Goal: Use online tool/utility: Utilize a website feature to perform a specific function

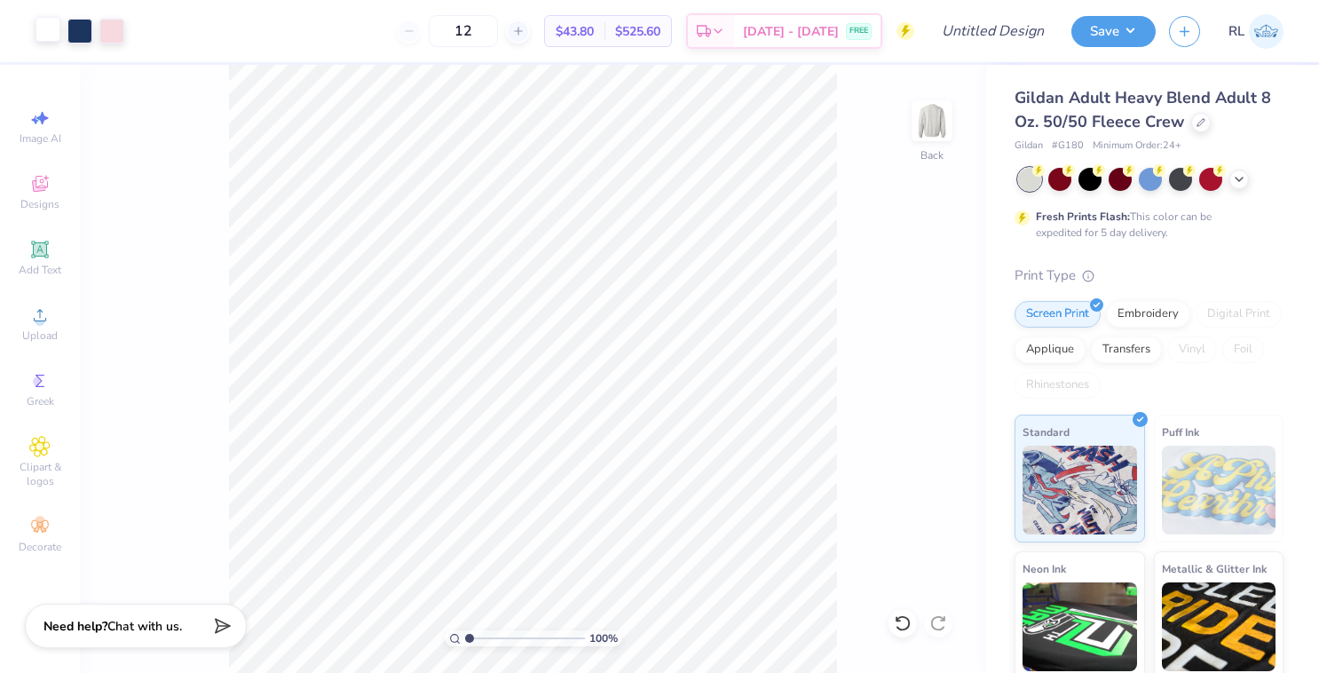
click at [51, 28] on div at bounding box center [47, 29] width 25 height 25
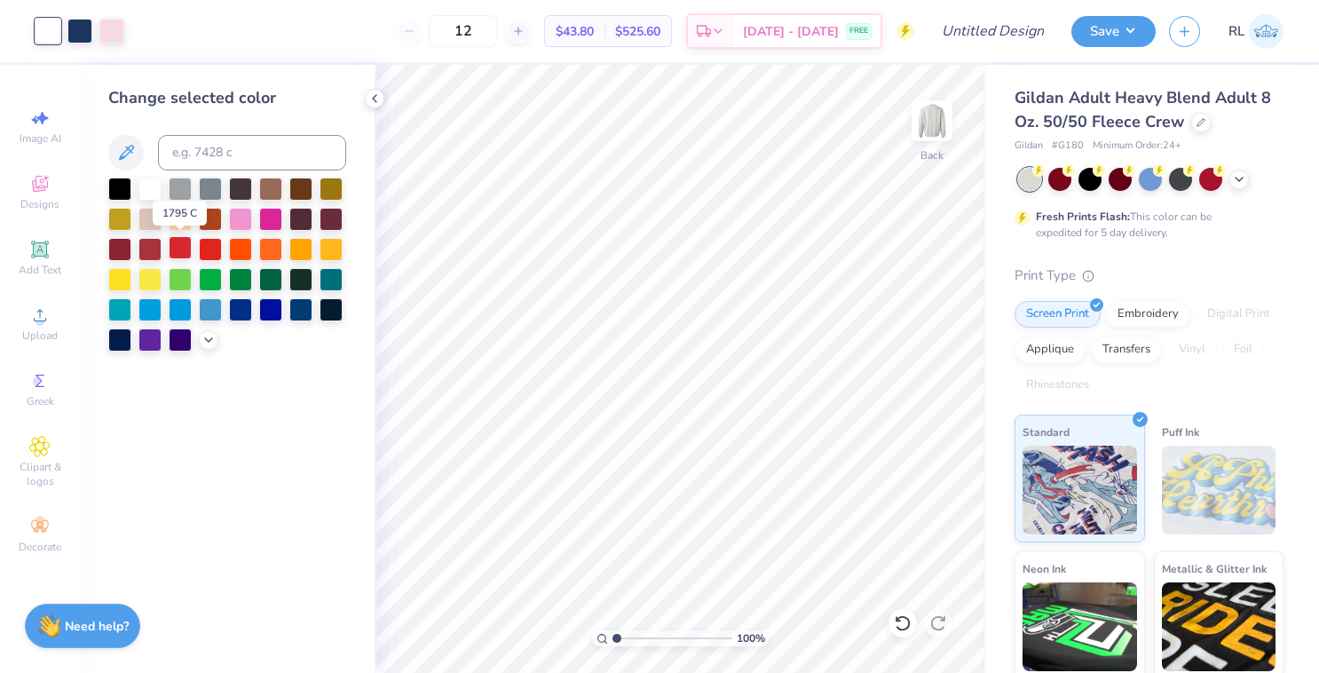
click at [176, 239] on div at bounding box center [180, 247] width 23 height 23
click at [248, 249] on div at bounding box center [240, 247] width 23 height 23
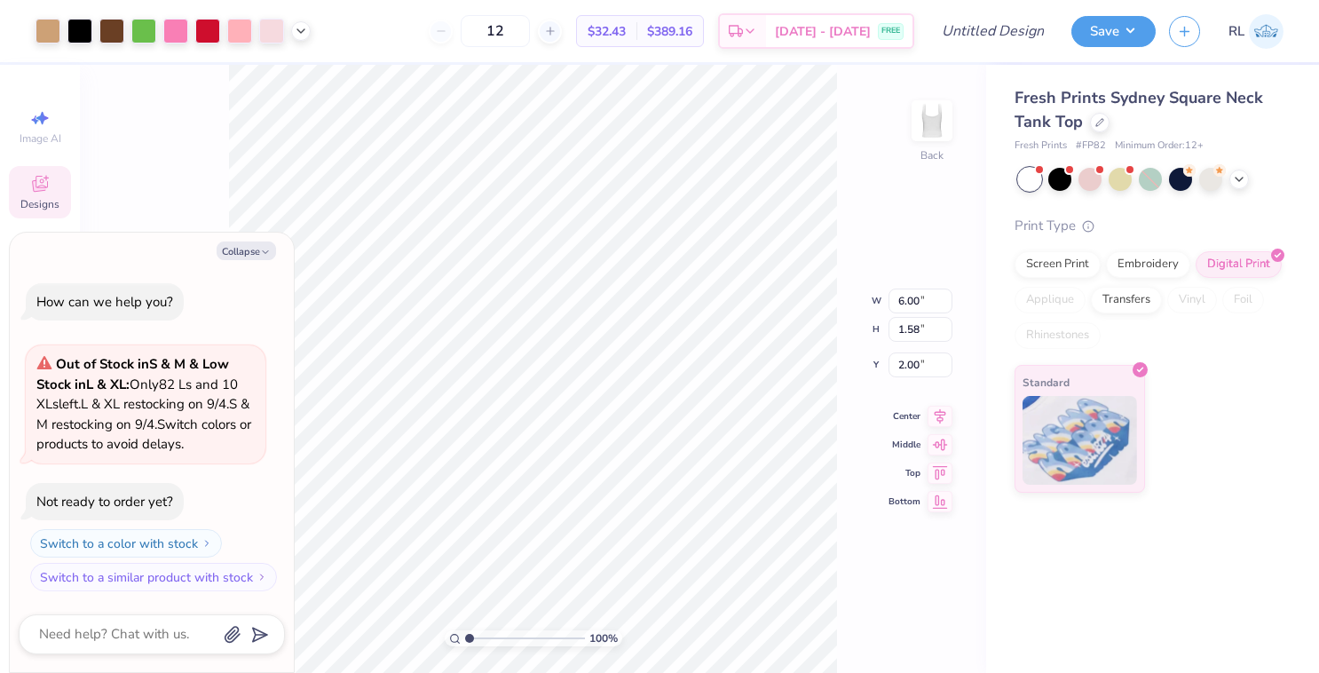
type textarea "x"
type input "1.71"
type textarea "x"
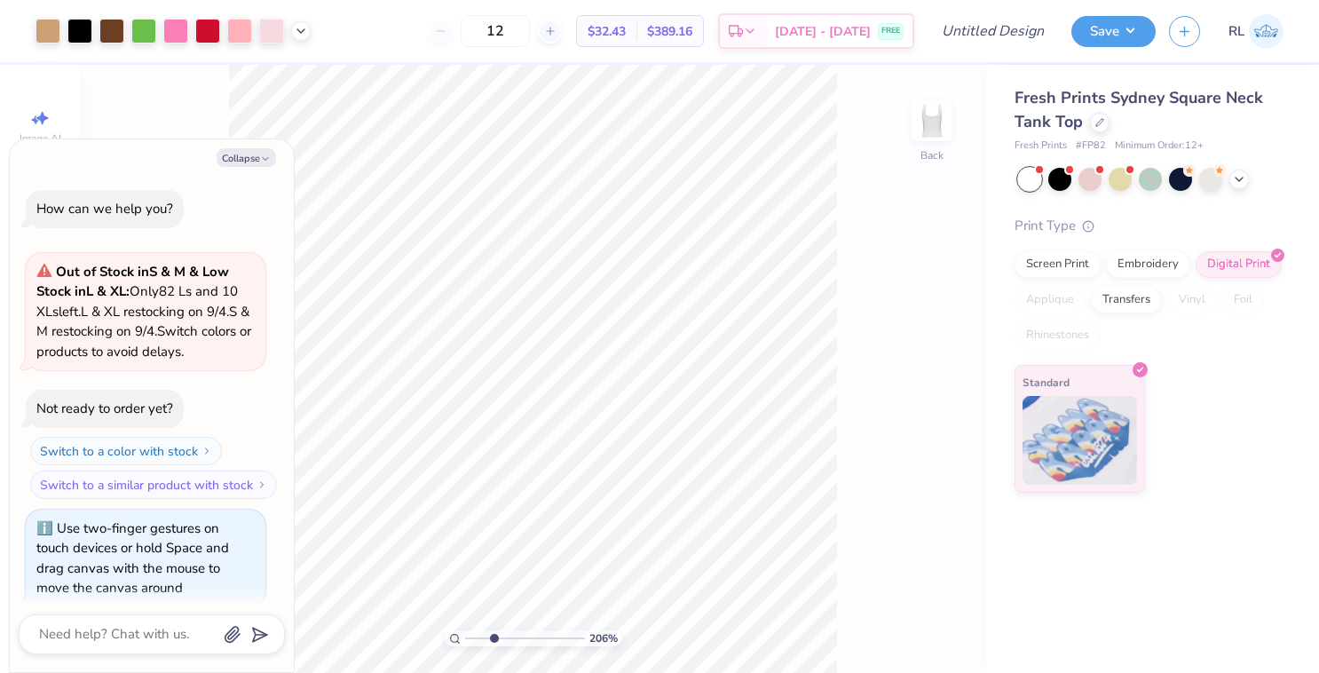
scroll to position [15, 0]
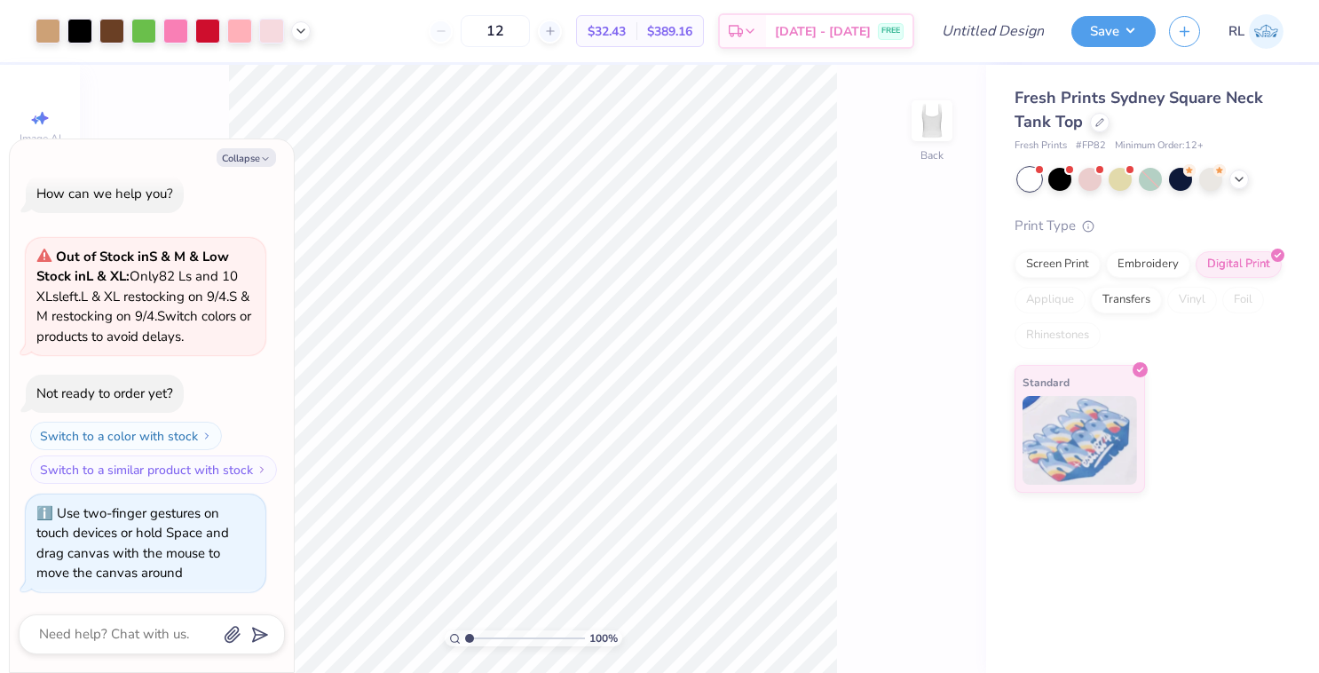
drag, startPoint x: 467, startPoint y: 637, endPoint x: 469, endPoint y: 626, distance: 11.8
type input "1.05"
click at [469, 630] on input "range" at bounding box center [525, 638] width 120 height 16
